Goal: Communication & Community: Participate in discussion

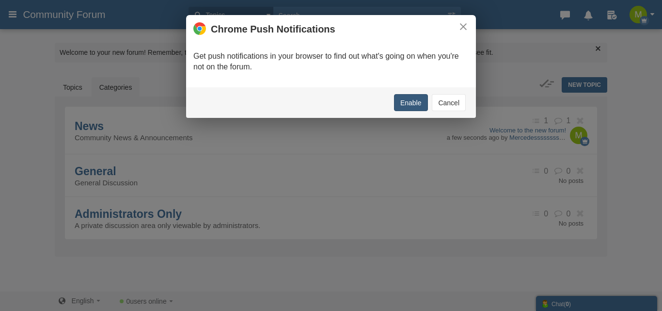
click at [409, 102] on button "Enable" at bounding box center [411, 102] width 34 height 17
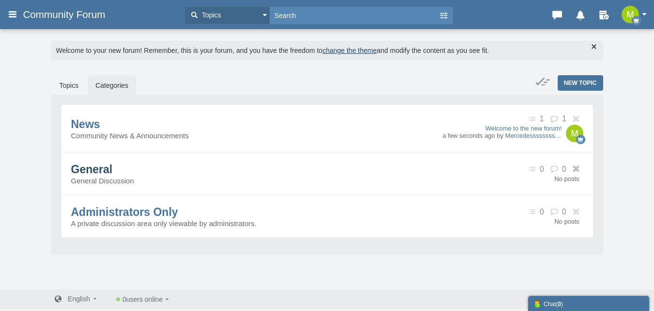
scroll to position [2, 0]
click at [581, 79] on span "New Topic" at bounding box center [580, 82] width 33 height 7
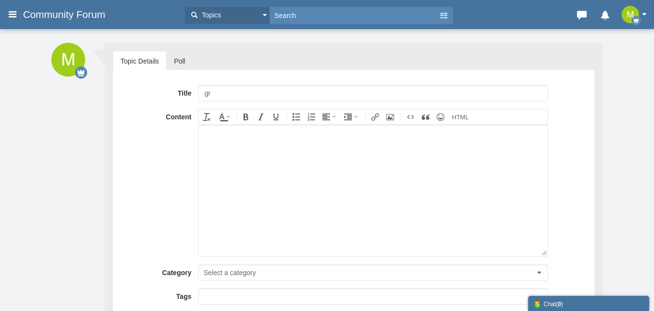
type input "g"
type input "Micro-stories discussion group"
click at [305, 149] on body at bounding box center [373, 189] width 349 height 131
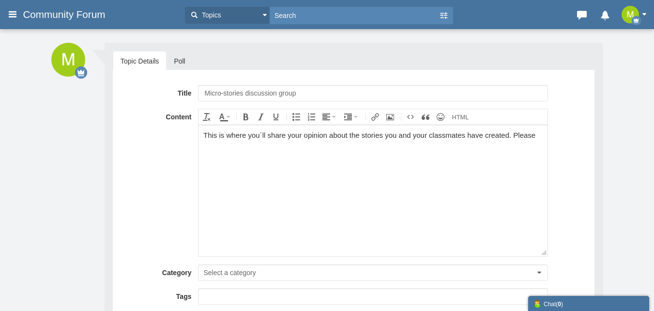
drag, startPoint x: 204, startPoint y: 138, endPoint x: 522, endPoint y: 174, distance: 319.9
click at [547, 155] on html "This is where you´ll share your opinion about the stories you and your classmat…" at bounding box center [373, 189] width 349 height 131
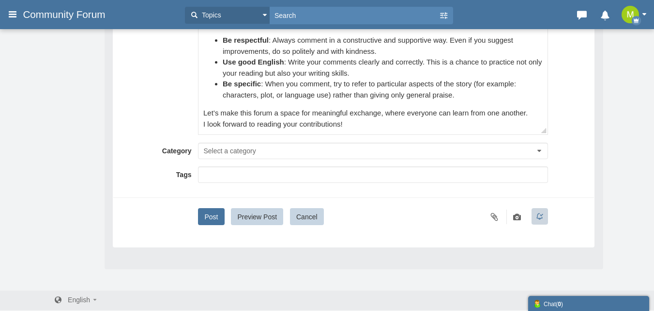
scroll to position [147, 0]
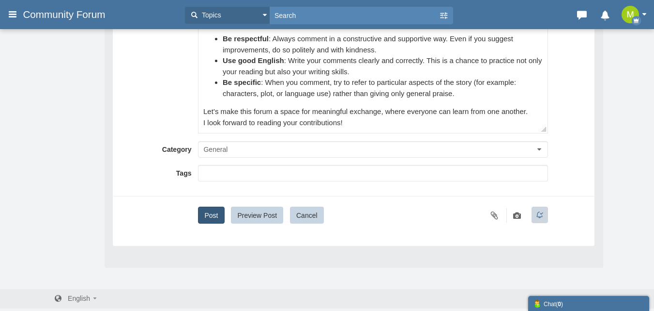
click at [204, 215] on button "Post" at bounding box center [211, 214] width 26 height 17
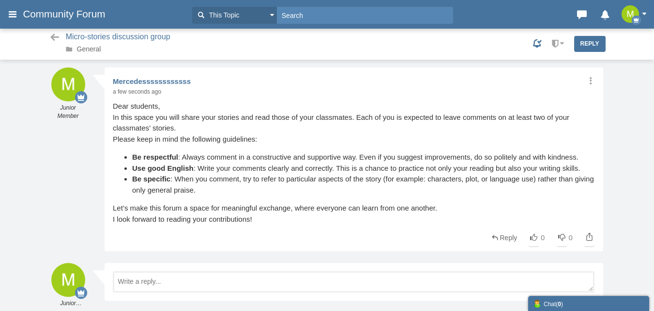
click at [633, 12] on img "button" at bounding box center [630, 13] width 17 height 17
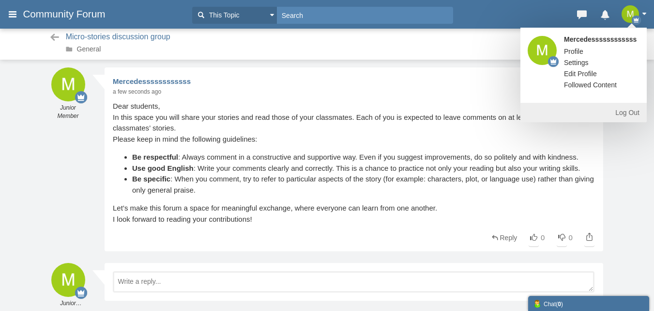
click at [578, 53] on span "Profile" at bounding box center [573, 51] width 19 height 8
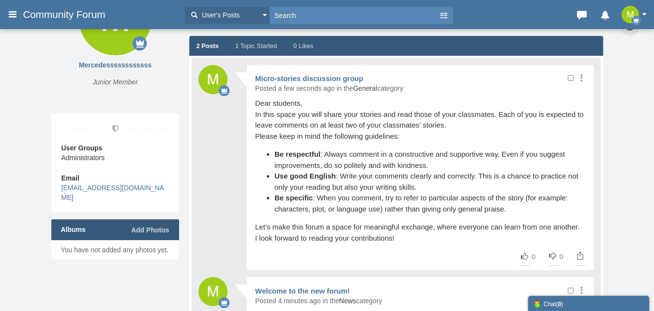
scroll to position [48, 0]
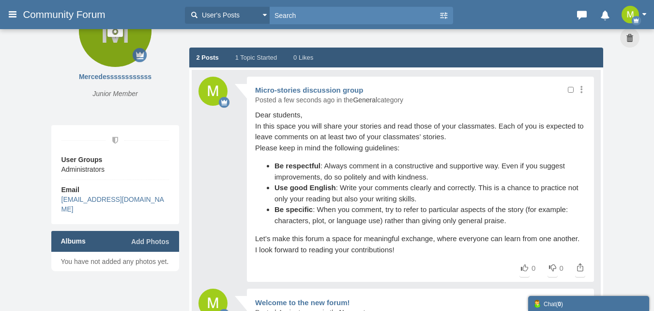
drag, startPoint x: 123, startPoint y: 75, endPoint x: 123, endPoint y: 66, distance: 9.2
click at [123, 75] on span "Mercedessssssssssss" at bounding box center [115, 77] width 128 height 10
click at [123, 48] on icon at bounding box center [115, 30] width 73 height 73
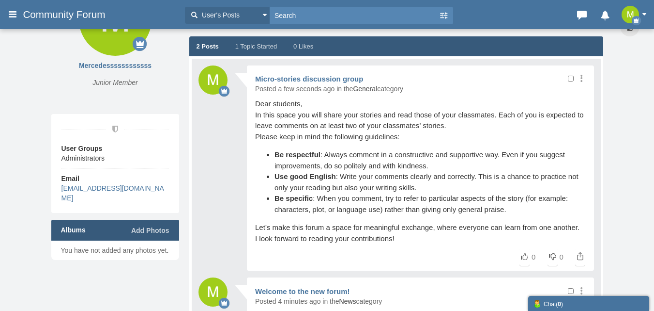
scroll to position [0, 0]
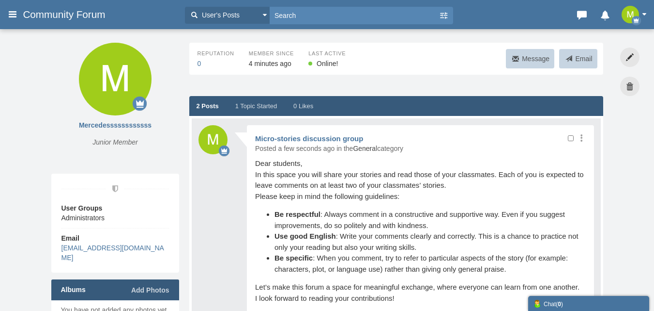
click at [646, 10] on button "button" at bounding box center [637, 14] width 30 height 17
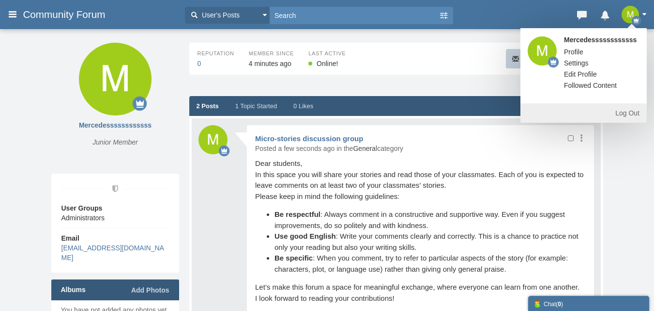
click at [646, 10] on button "button" at bounding box center [637, 14] width 30 height 17
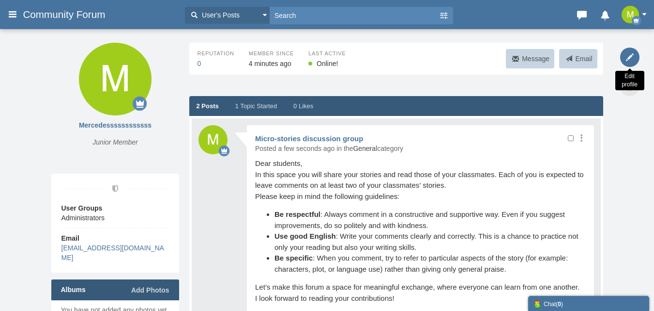
click at [628, 57] on icon at bounding box center [630, 56] width 19 height 19
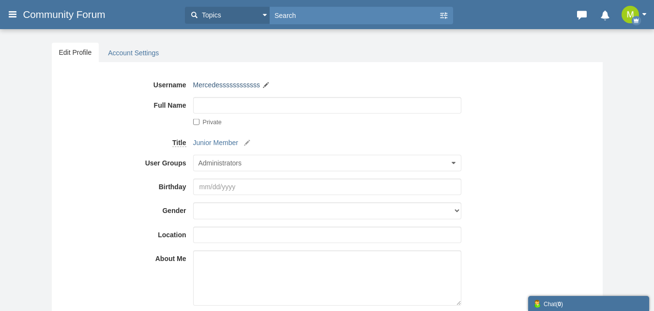
click at [220, 81] on link "Mercedessssssssssss" at bounding box center [226, 85] width 67 height 10
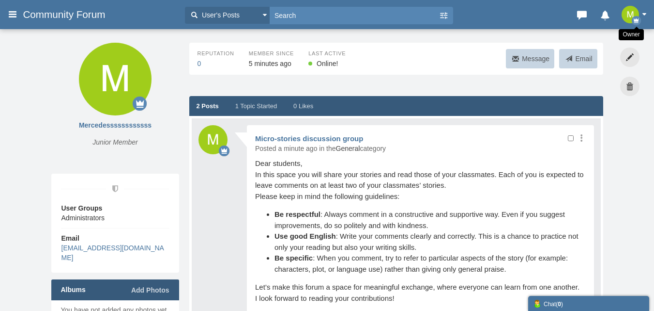
click at [641, 14] on button "Owner" at bounding box center [637, 14] width 30 height 17
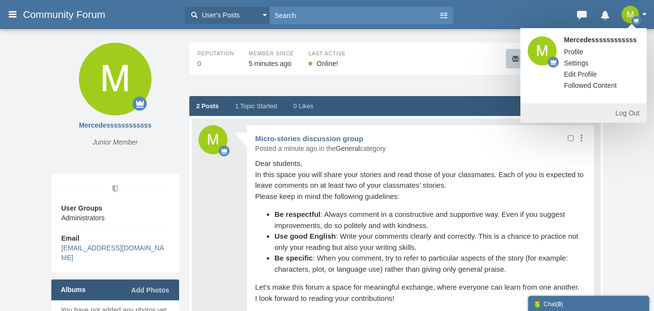
click at [586, 75] on link "Edit Profile" at bounding box center [580, 74] width 47 height 10
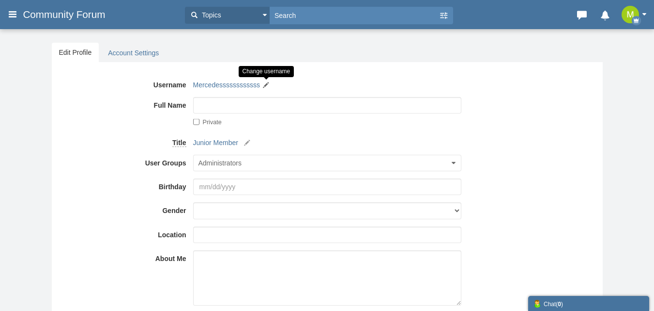
click at [267, 85] on small at bounding box center [266, 85] width 9 height 9
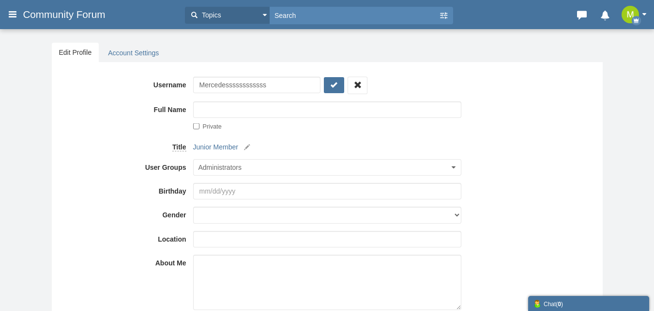
drag, startPoint x: 280, startPoint y: 86, endPoint x: 183, endPoint y: 86, distance: 96.9
click at [183, 86] on div "Username Mercedessssssssssss Mercedessssssssssss" at bounding box center [327, 85] width 537 height 17
type input "stories 345434"
click at [330, 87] on icon "submit" at bounding box center [334, 85] width 10 height 10
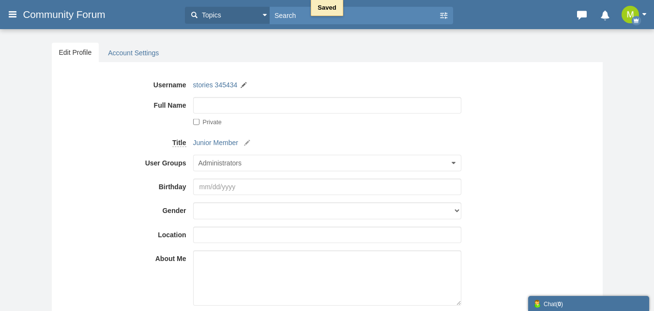
click at [624, 80] on div "Messages are turned off. Enable them to send or receive messages. Enable Messag…" at bounding box center [327, 258] width 654 height 460
click at [262, 12] on button "Topics" at bounding box center [227, 15] width 85 height 17
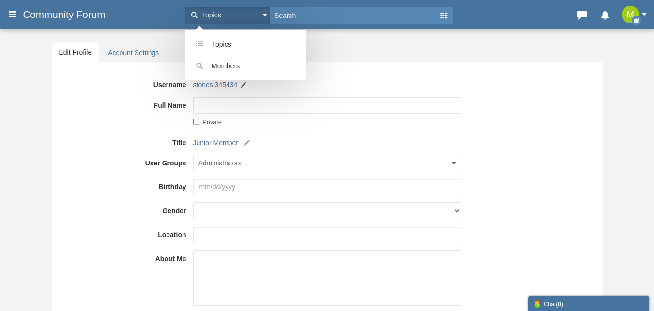
click at [262, 12] on button "Topics" at bounding box center [227, 15] width 85 height 17
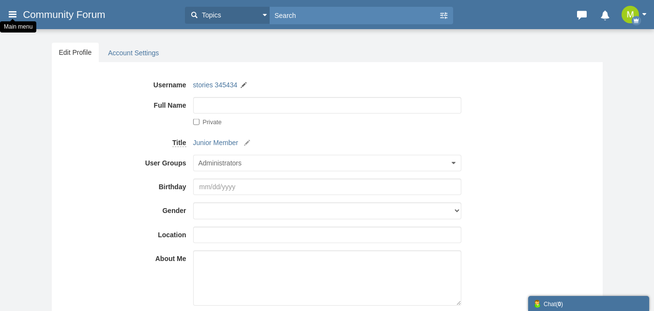
click at [14, 13] on icon at bounding box center [12, 13] width 11 height 17
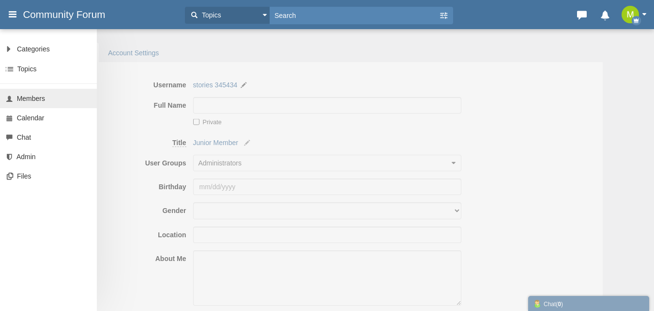
click at [30, 99] on span "Members" at bounding box center [31, 98] width 28 height 8
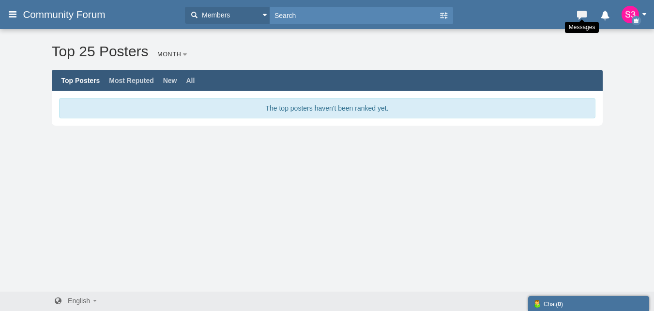
click at [585, 17] on icon at bounding box center [582, 13] width 14 height 10
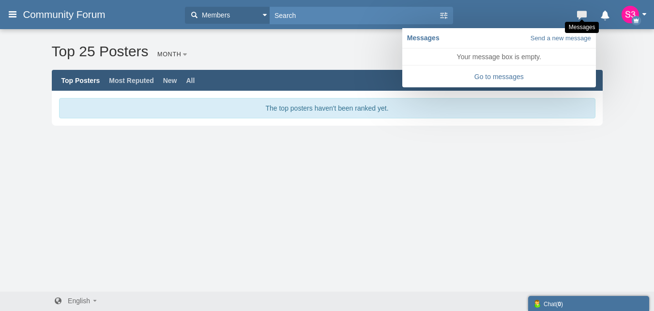
click at [585, 17] on icon at bounding box center [582, 13] width 14 height 10
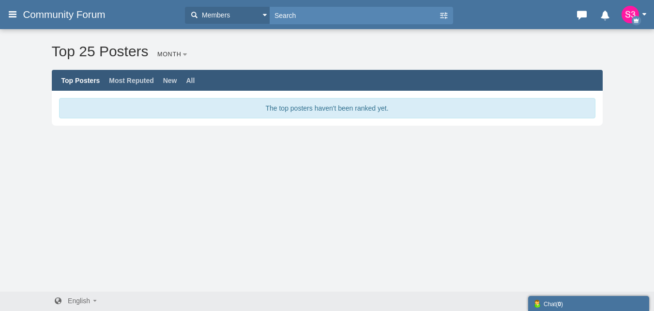
click at [627, 15] on img "button" at bounding box center [630, 14] width 17 height 17
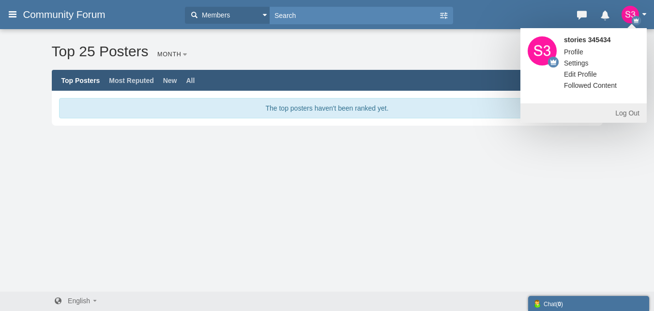
click at [627, 15] on img "button" at bounding box center [630, 14] width 17 height 17
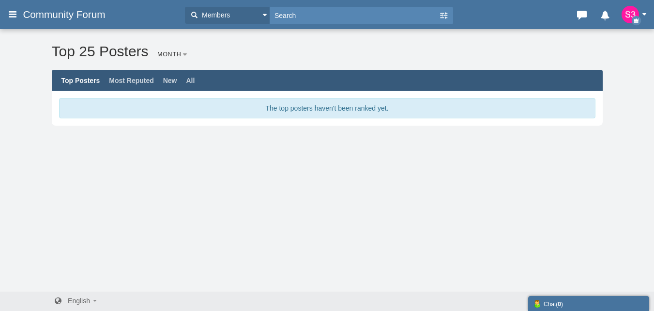
click at [476, 161] on div "Messages are turned off. Enable them to send or receive messages. Enable Messag…" at bounding box center [327, 159] width 654 height 263
click at [68, 15] on span "Community Forum" at bounding box center [68, 15] width 90 height 12
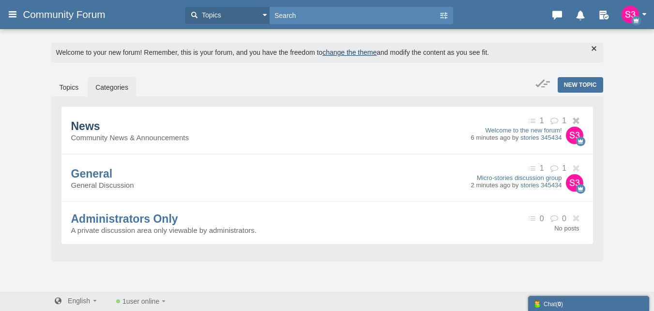
click at [94, 128] on span "News" at bounding box center [85, 126] width 29 height 13
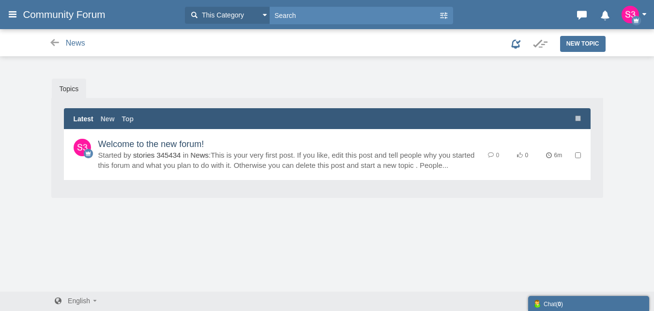
click at [164, 144] on link "Welcome to the new forum!" at bounding box center [151, 144] width 106 height 10
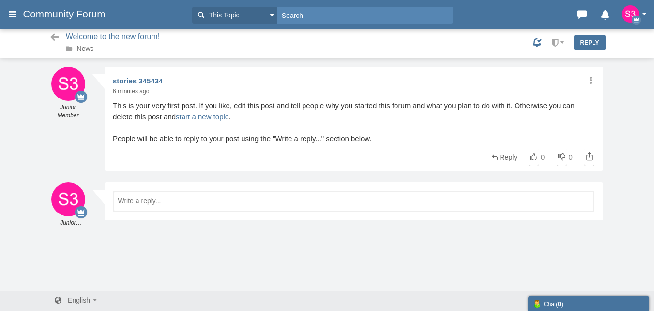
scroll to position [1, 0]
click at [201, 117] on link "start a new topic" at bounding box center [202, 116] width 53 height 8
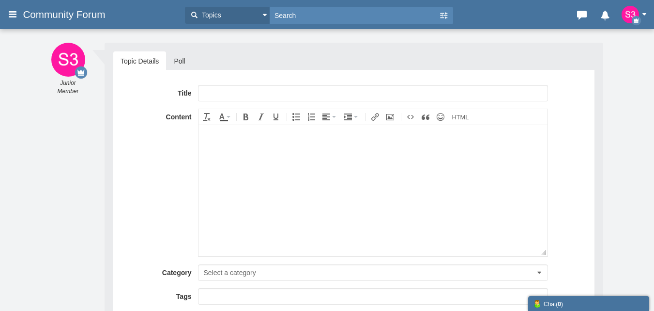
click at [251, 156] on body at bounding box center [373, 189] width 349 height 131
click at [207, 135] on div "[URL][DOMAIN_NAME]" at bounding box center [372, 134] width 339 height 11
drag, startPoint x: 202, startPoint y: 135, endPoint x: 439, endPoint y: 140, distance: 237.4
click at [439, 140] on body "[URL][DOMAIN_NAME]" at bounding box center [373, 189] width 349 height 131
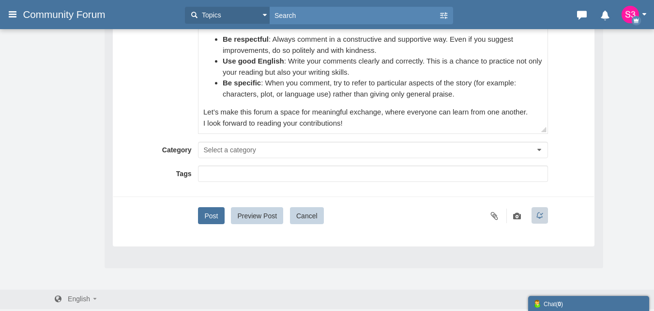
scroll to position [147, 0]
click at [208, 215] on button "Post" at bounding box center [211, 214] width 26 height 17
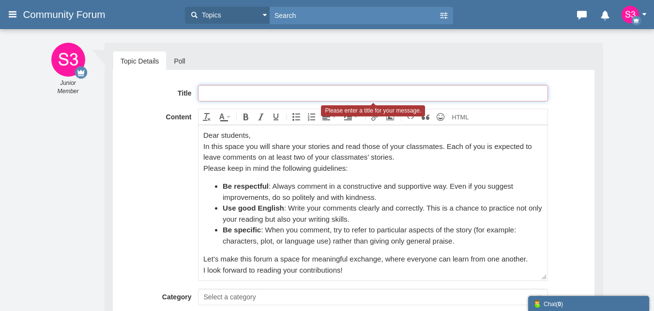
click at [232, 95] on input "text" at bounding box center [373, 93] width 350 height 16
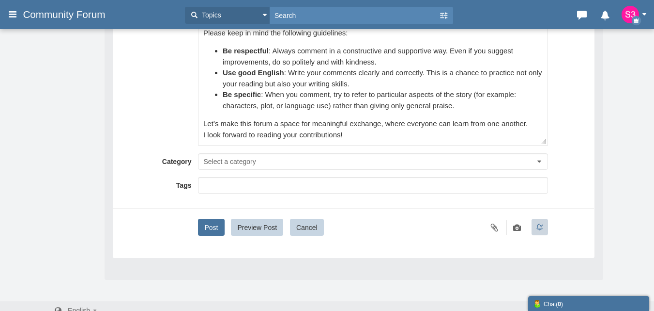
scroll to position [147, 0]
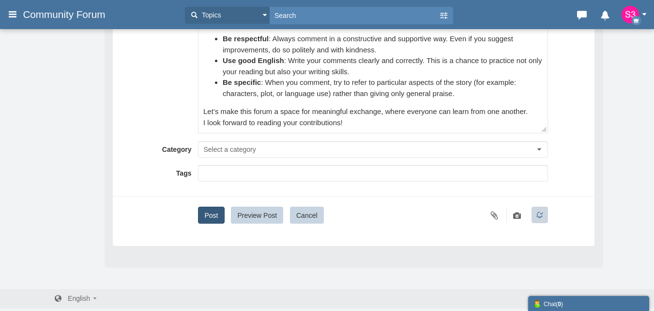
type input "Your stories, their stories"
click at [211, 213] on button "Post" at bounding box center [211, 214] width 26 height 17
click at [211, 212] on button "Post" at bounding box center [211, 214] width 26 height 17
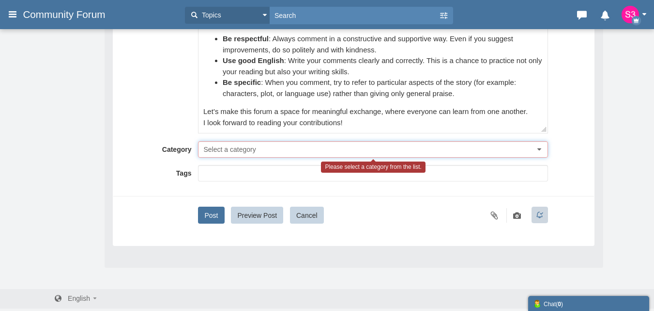
click at [265, 148] on button "Select a category" at bounding box center [373, 149] width 350 height 16
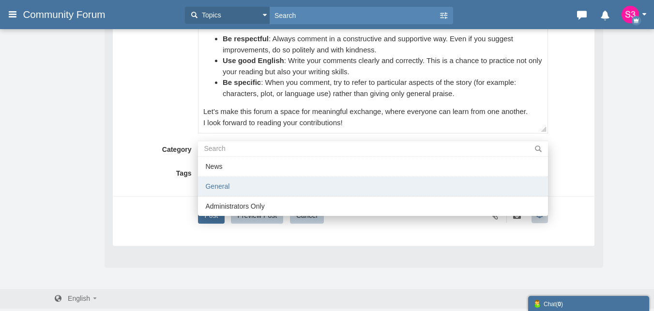
click at [255, 186] on li "General" at bounding box center [373, 186] width 350 height 20
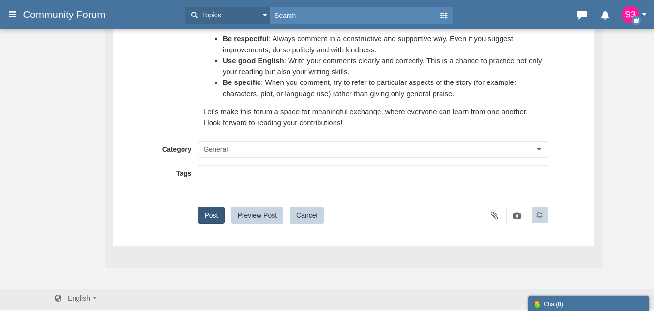
click at [199, 218] on button "Post" at bounding box center [211, 214] width 26 height 17
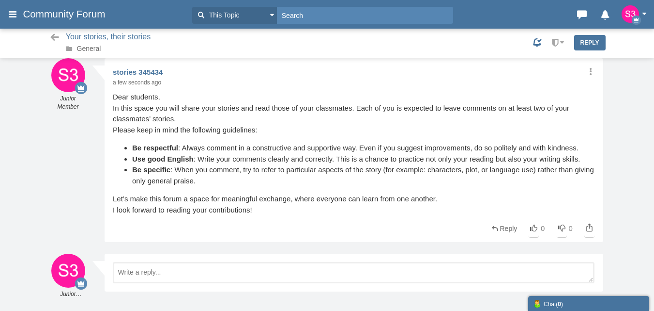
scroll to position [3, 0]
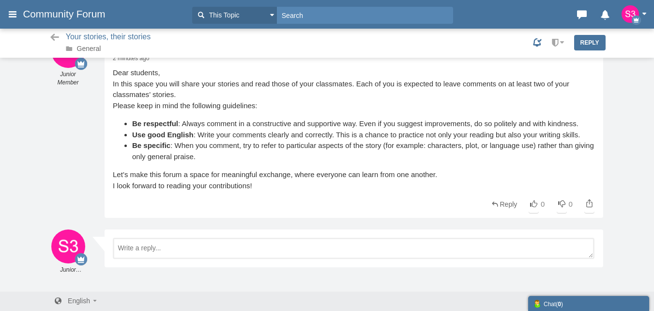
scroll to position [36, 0]
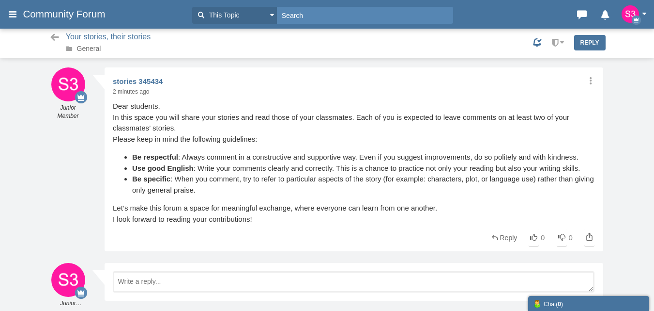
scroll to position [33, 0]
